Goal: Navigation & Orientation: Find specific page/section

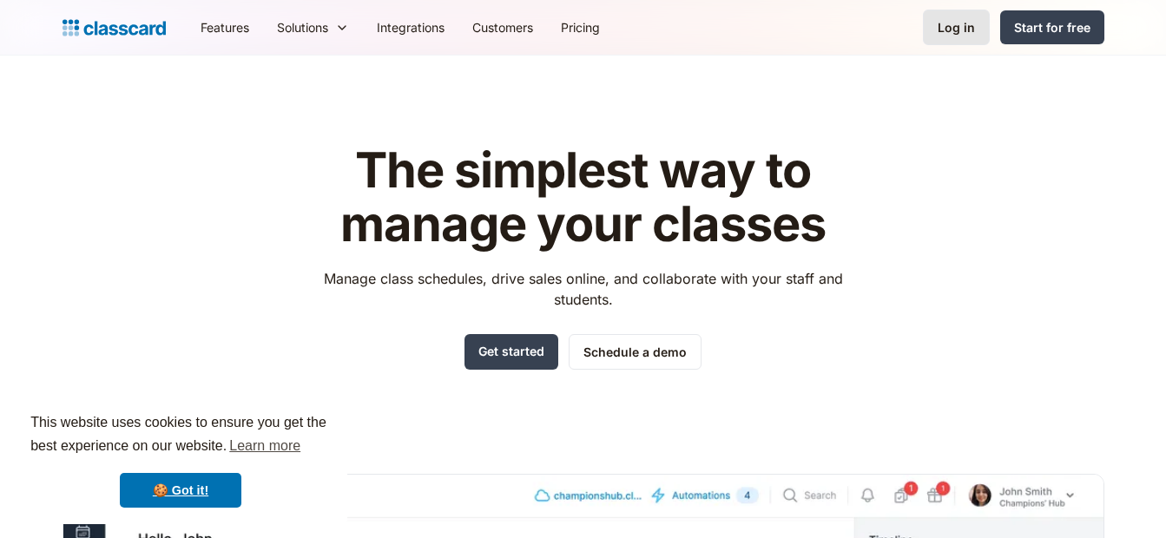
click at [965, 30] on div "Log in" at bounding box center [955, 27] width 37 height 18
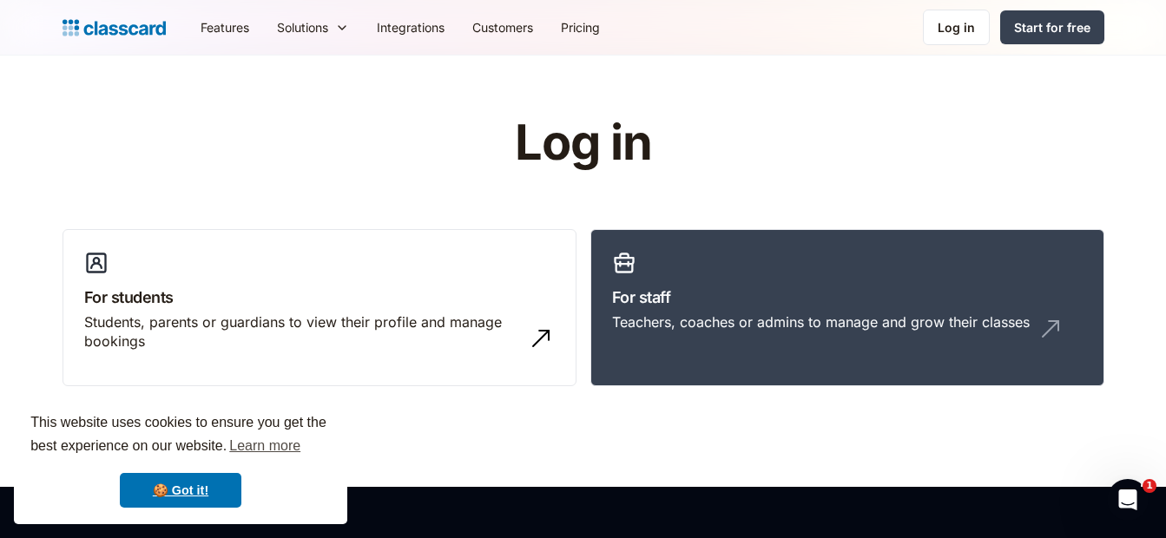
click at [1068, 131] on div "Log in For students Students, parents or guardians to view their profile and ma…" at bounding box center [582, 258] width 1041 height 284
click at [858, 286] on h3 "For staff" at bounding box center [847, 297] width 470 height 23
